Goal: Check status: Check status

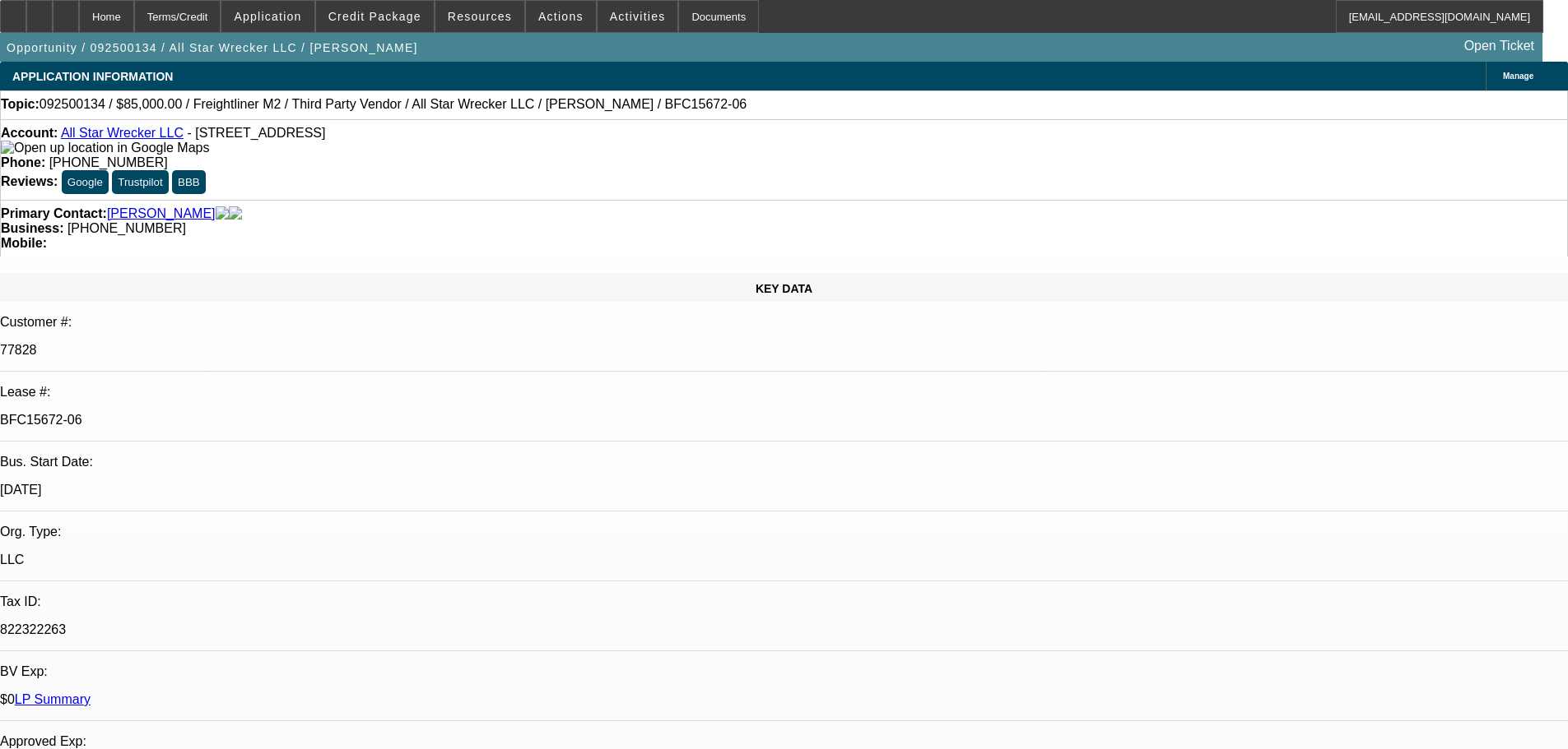
select select "0"
select select "2"
select select "0"
select select "6"
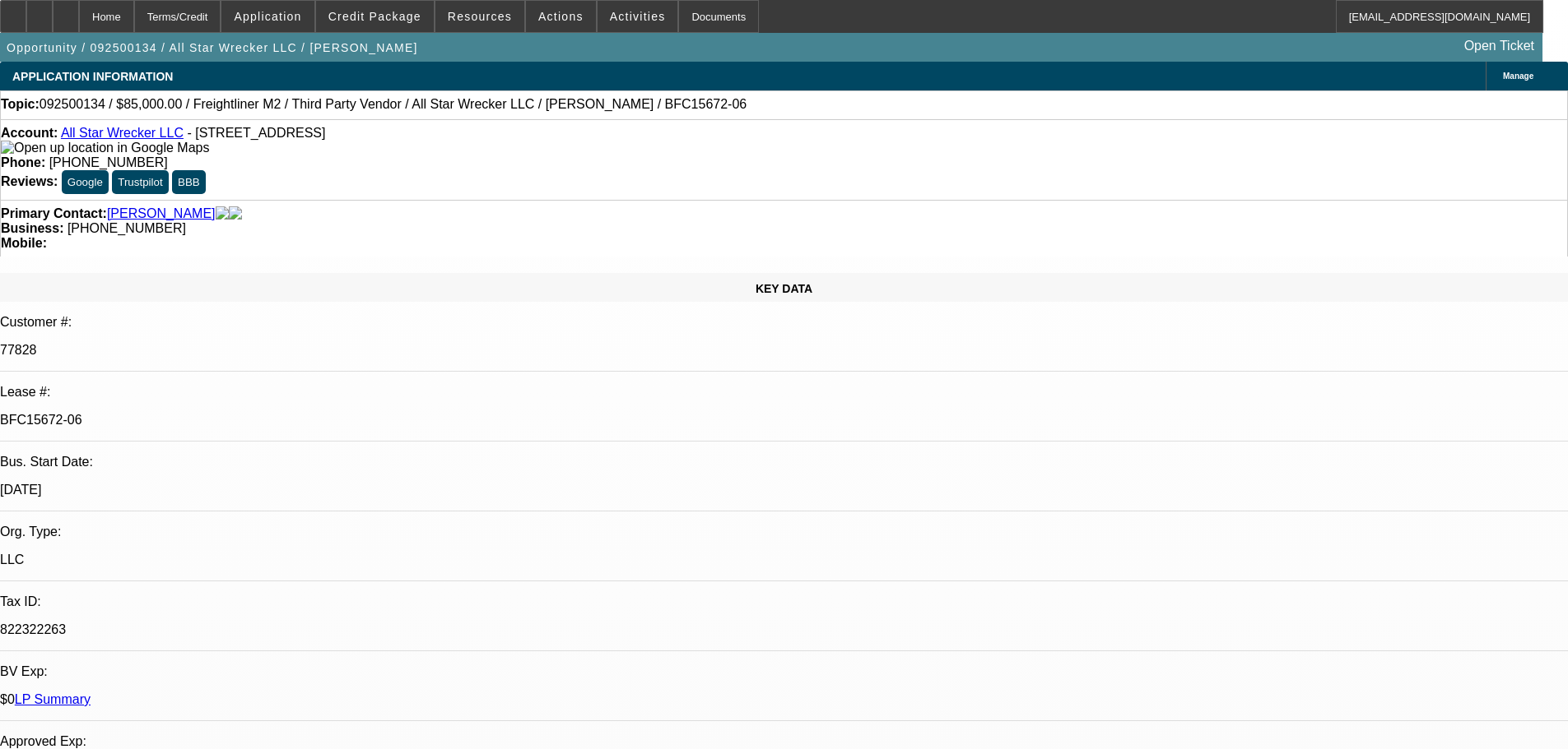
select select "0"
select select "2"
select select "0"
select select "6"
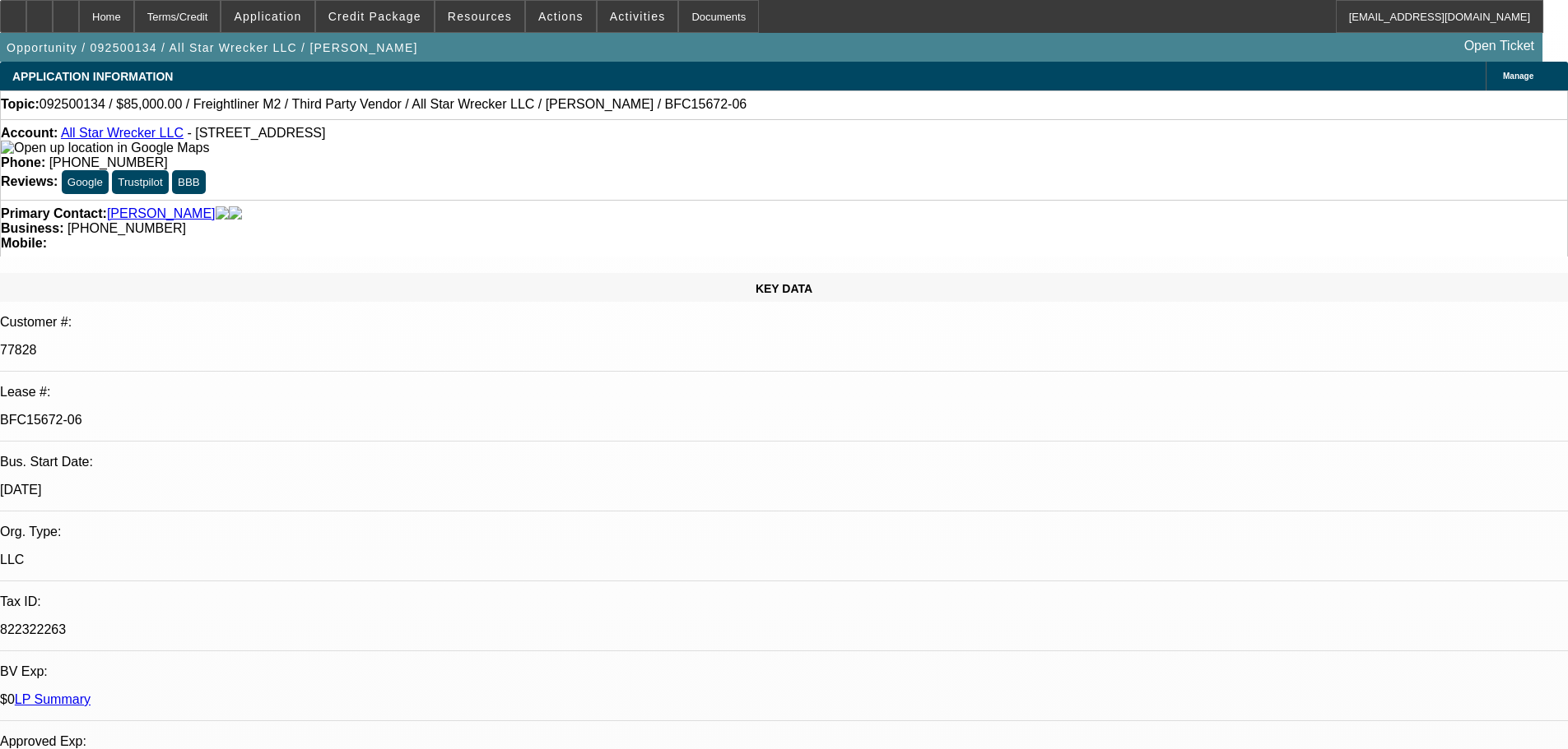
select select "0"
select select "2"
select select "0"
select select "6"
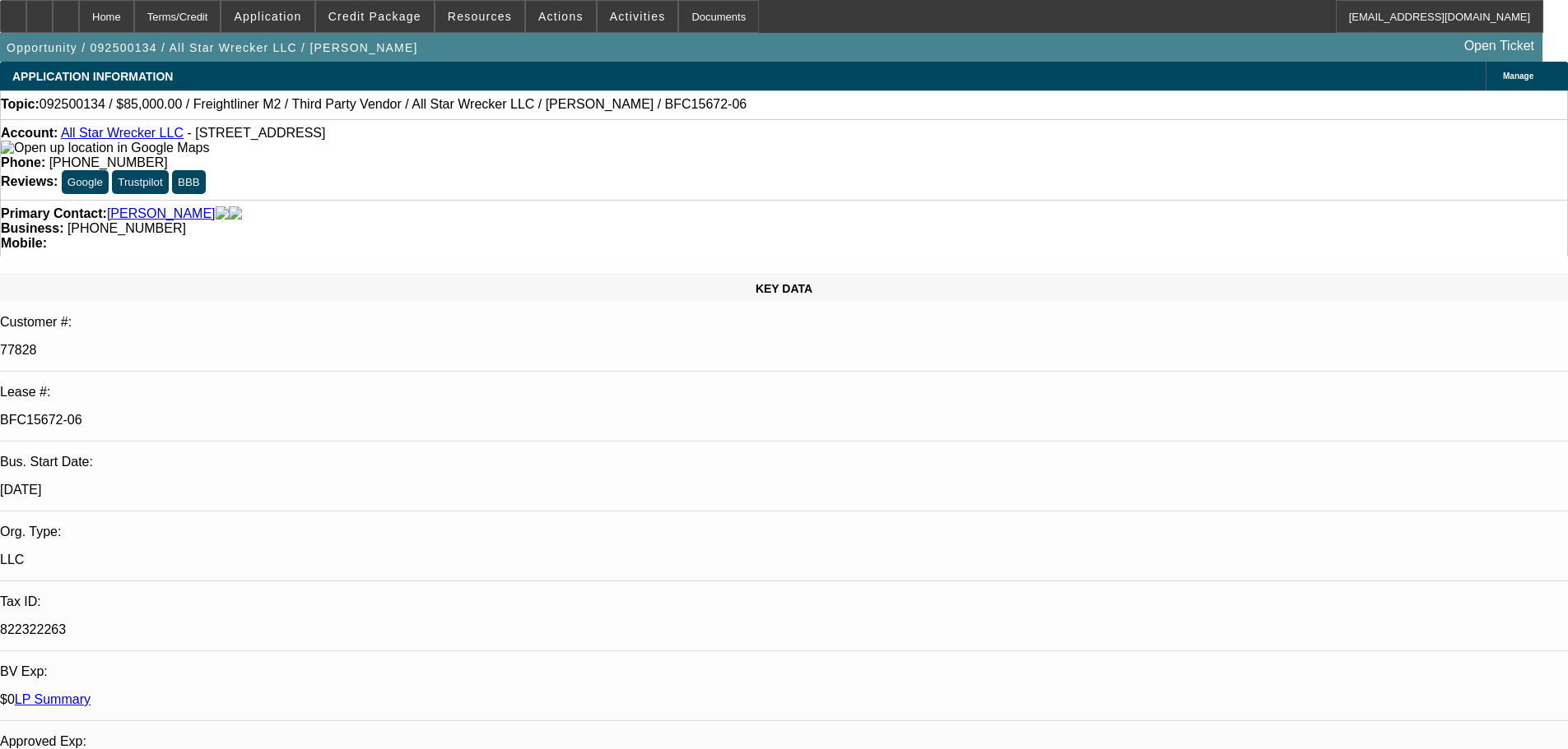
select select "0"
select select "6"
click at [682, 22] on div "Documents" at bounding box center [718, 16] width 81 height 33
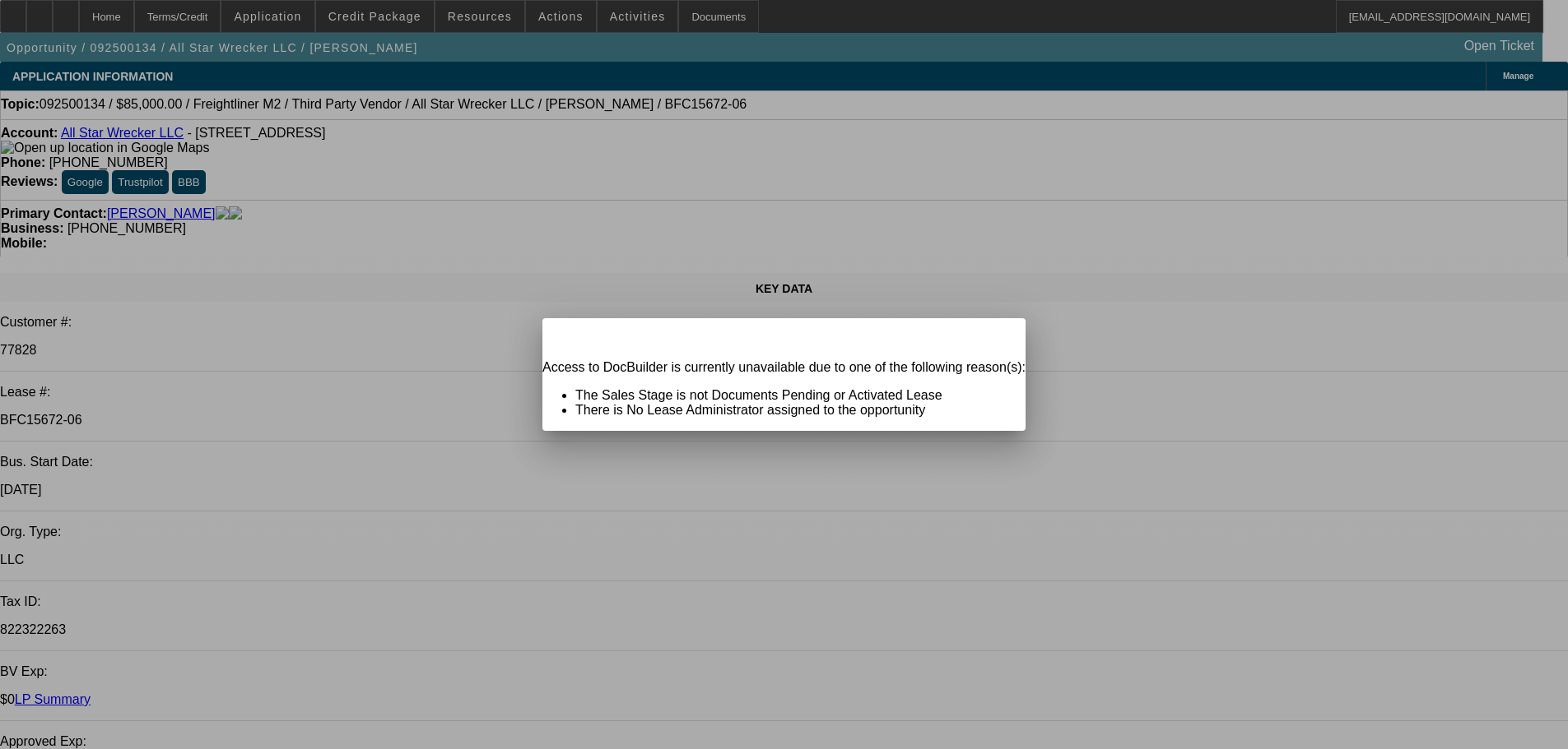
click at [993, 338] on span "Close" at bounding box center [1004, 333] width 22 height 9
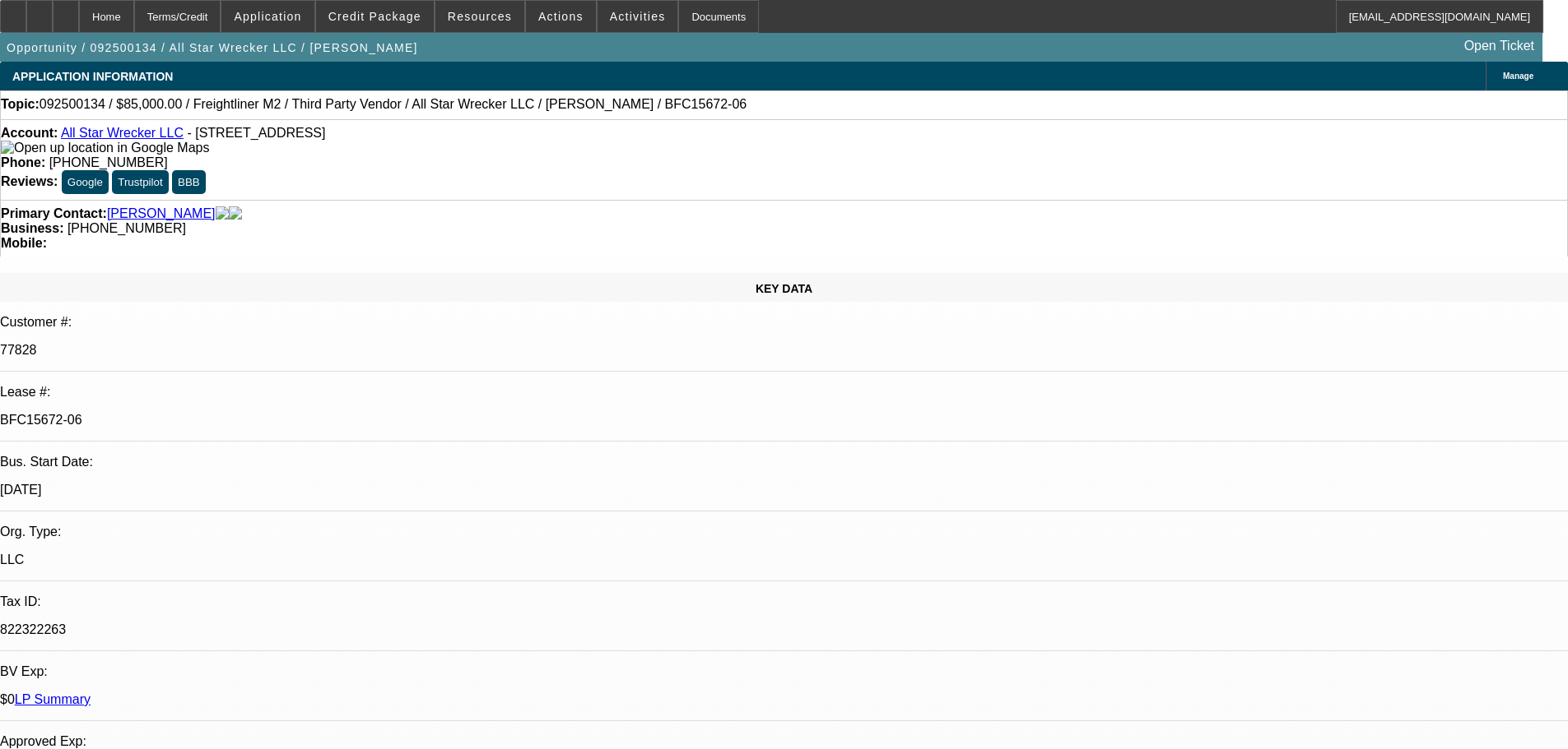
drag, startPoint x: 268, startPoint y: 279, endPoint x: 181, endPoint y: 282, distance: 87.1
click at [181, 385] on div "Lease #: BFC15672-06" at bounding box center [784, 413] width 1568 height 57
copy div "BFC15672-06"
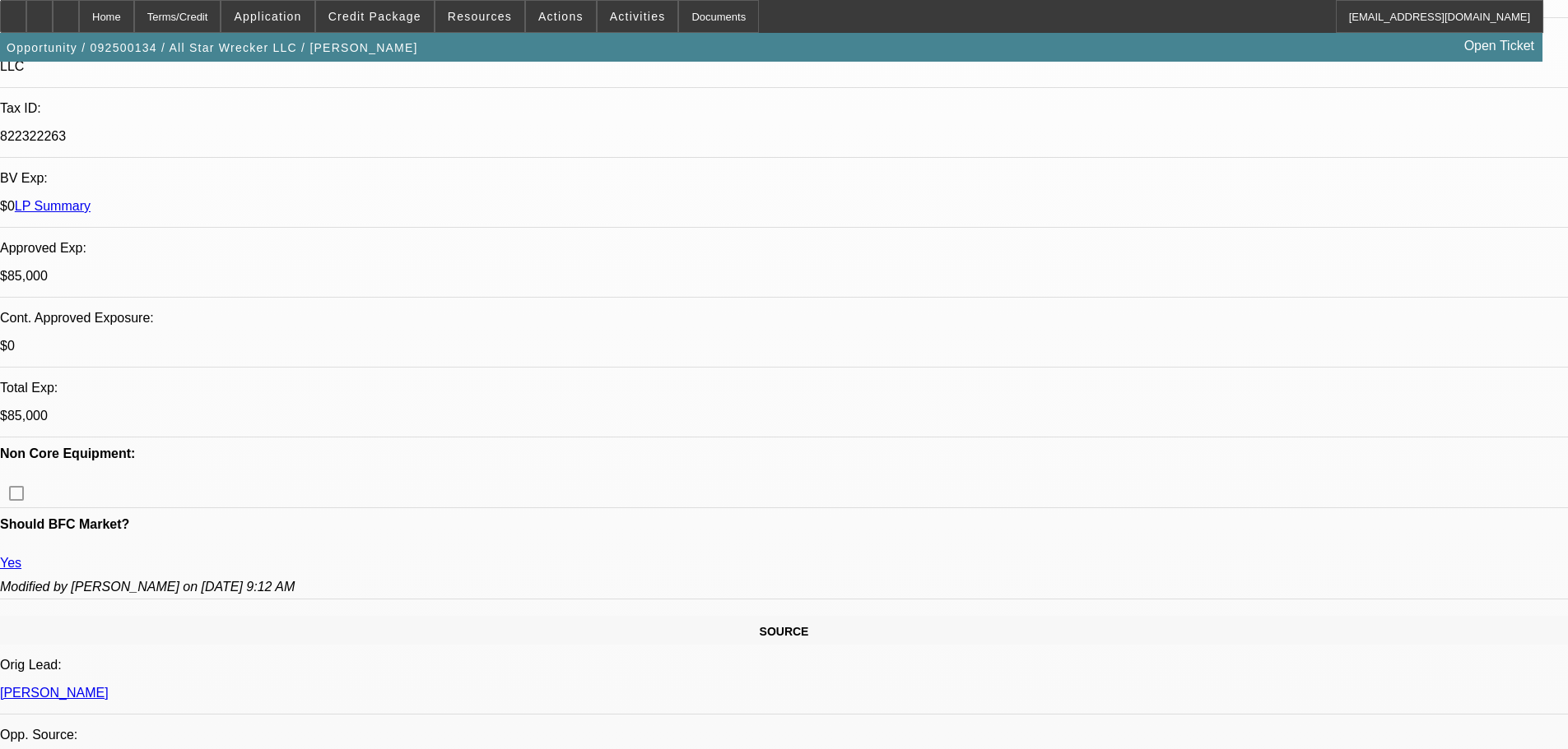
scroll to position [64, 0]
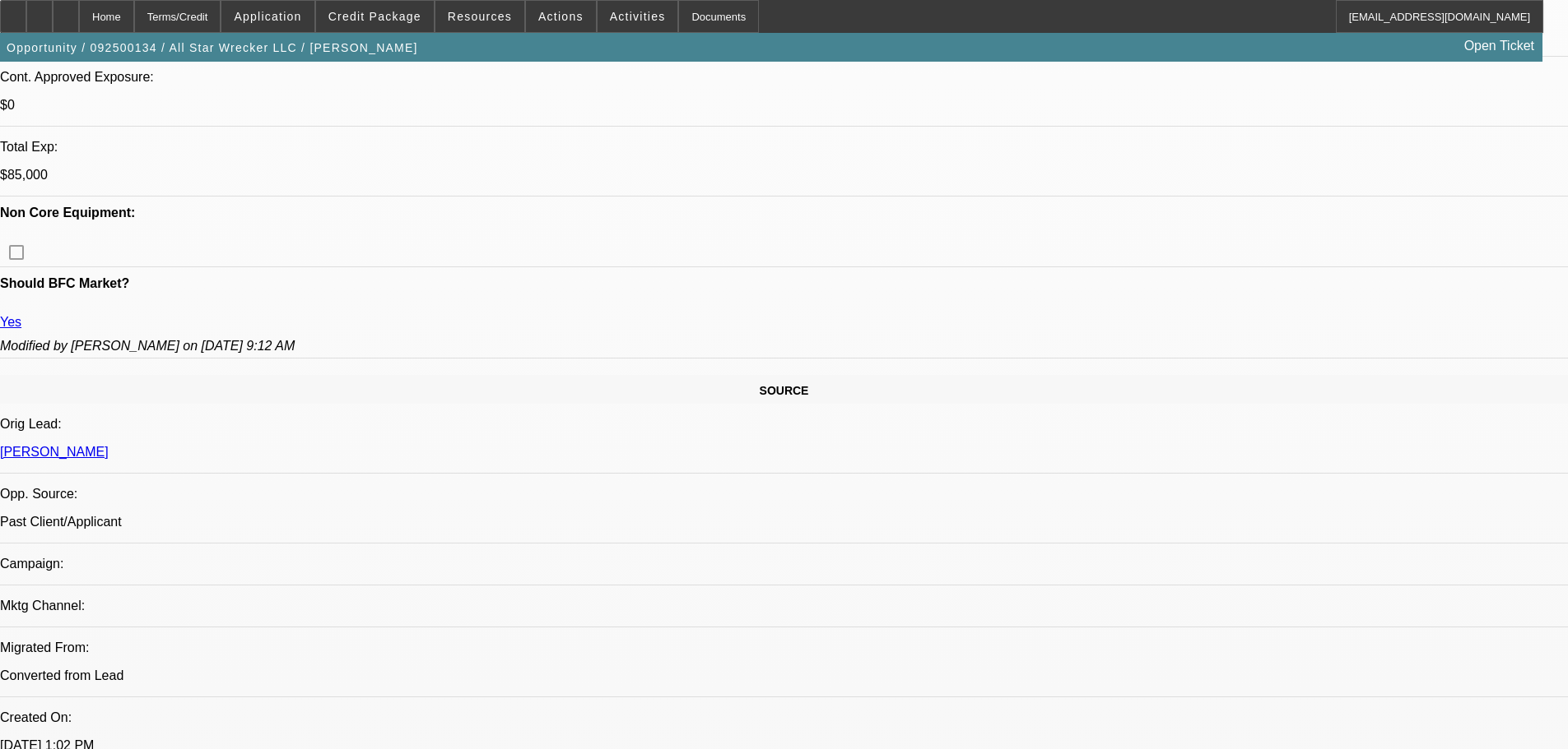
scroll to position [575, 0]
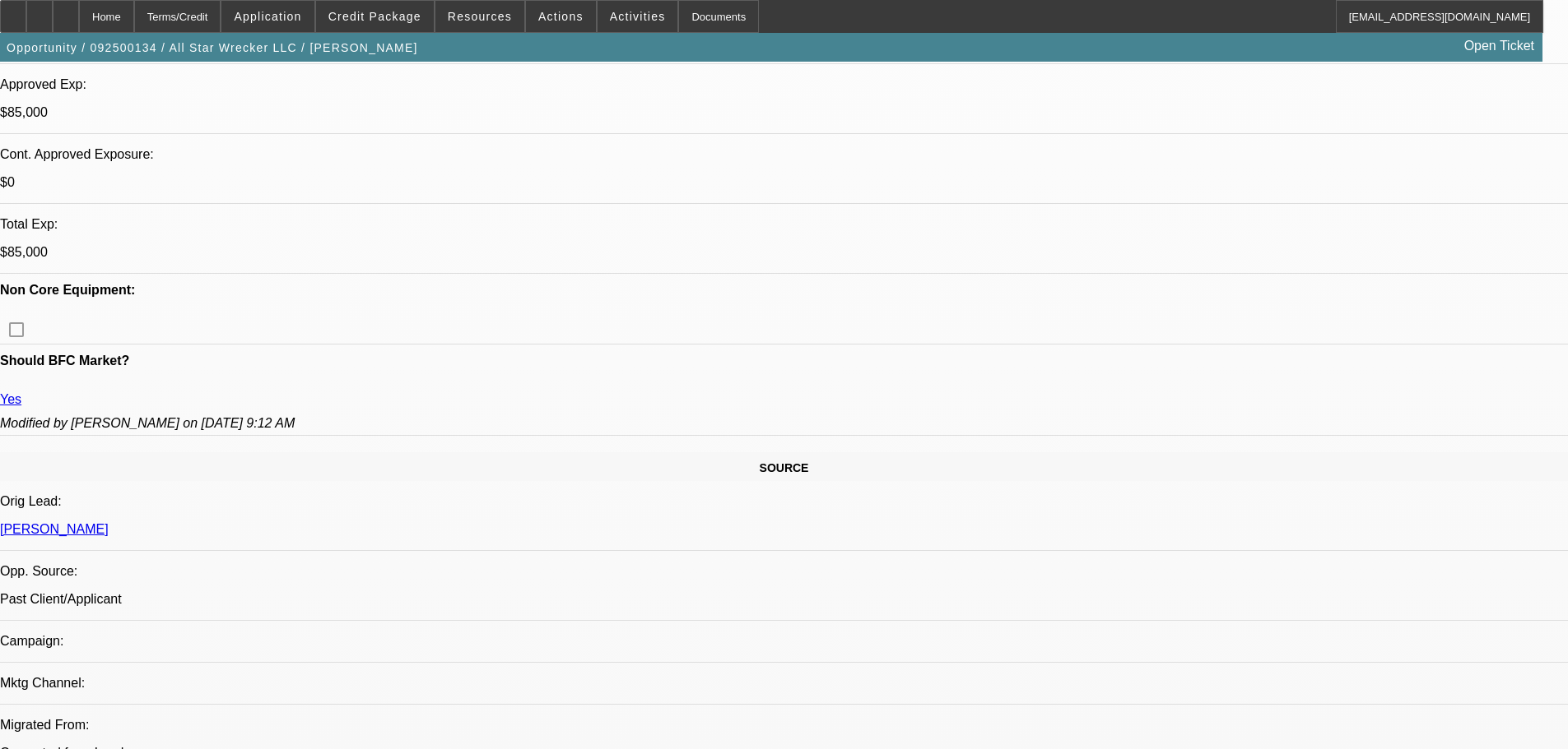
scroll to position [658, 0]
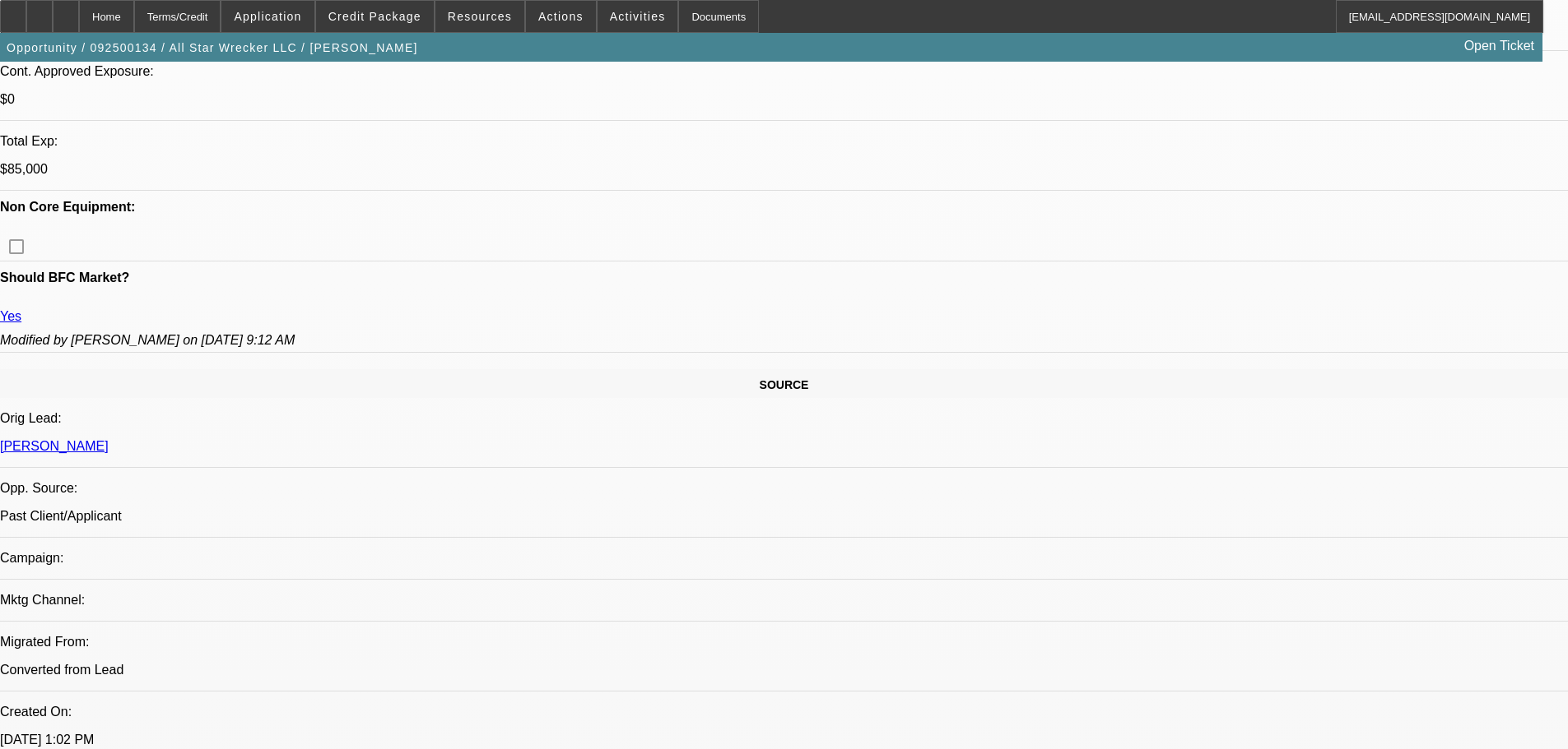
scroll to position [0, 0]
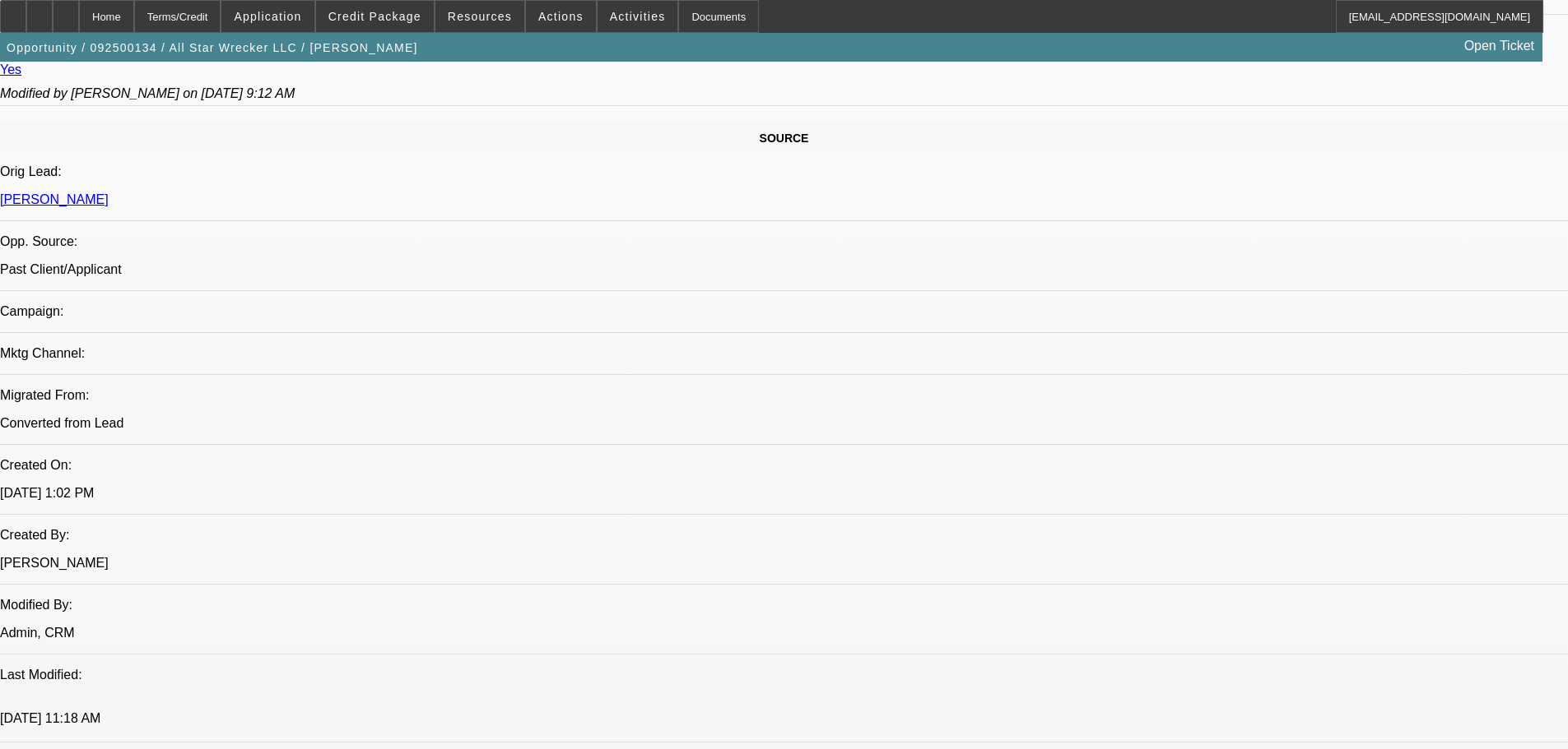
scroll to position [1810, 0]
